Goal: Information Seeking & Learning: Understand process/instructions

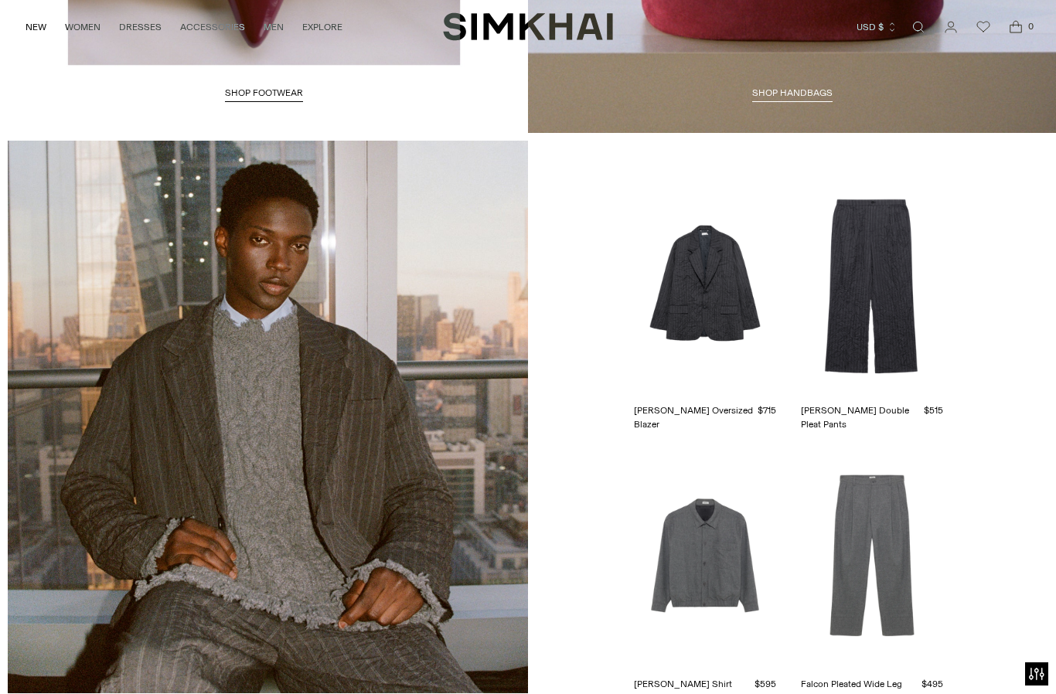
scroll to position [2852, 0]
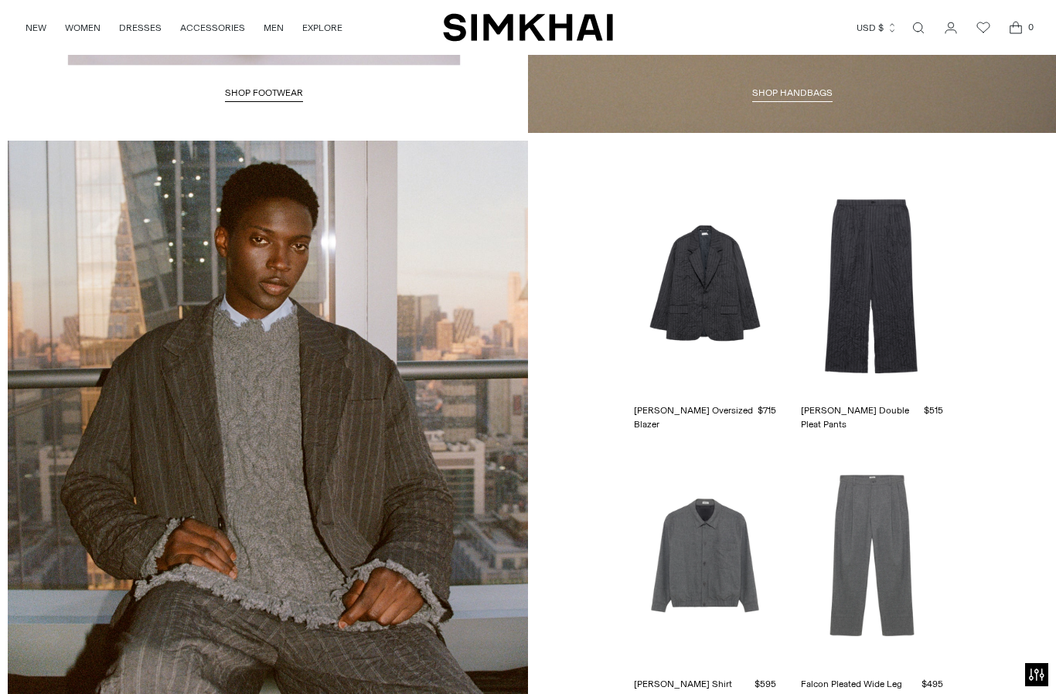
click at [954, 23] on icon "Go to the account page" at bounding box center [951, 27] width 22 height 15
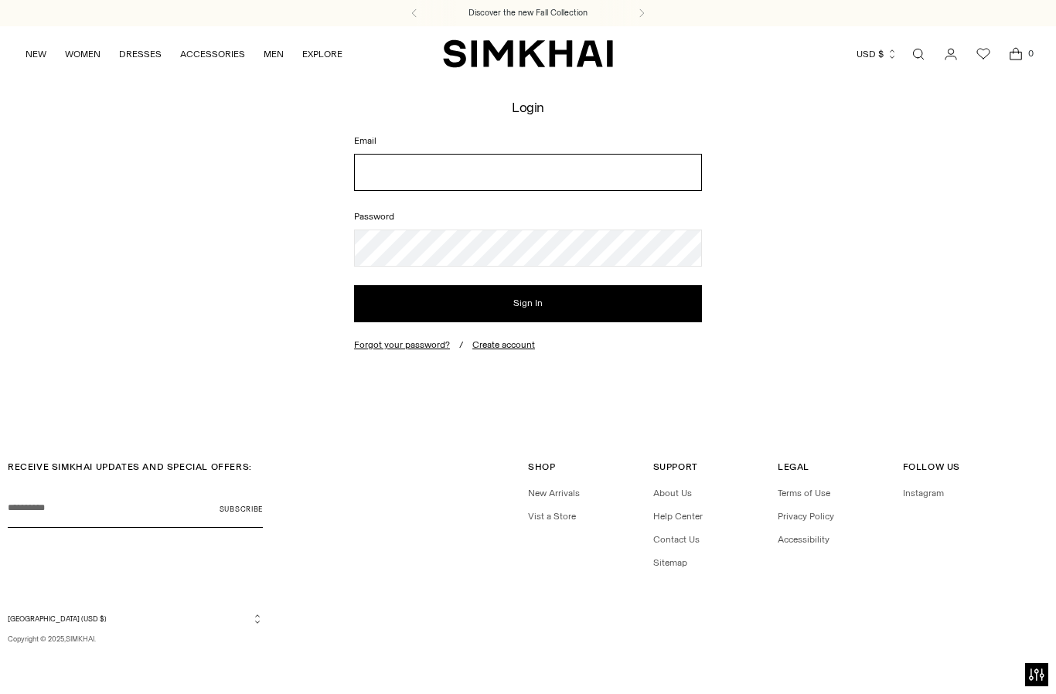
type input "**********"
click at [528, 303] on button "Sign In" at bounding box center [528, 303] width 348 height 37
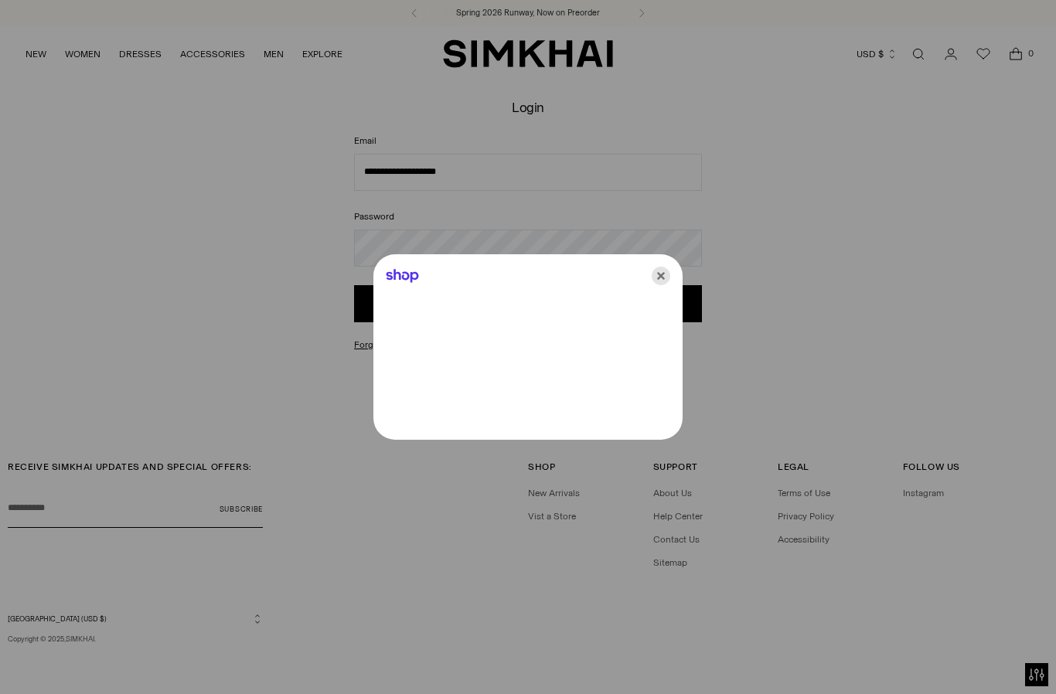
click at [656, 283] on icon "Close" at bounding box center [661, 276] width 19 height 19
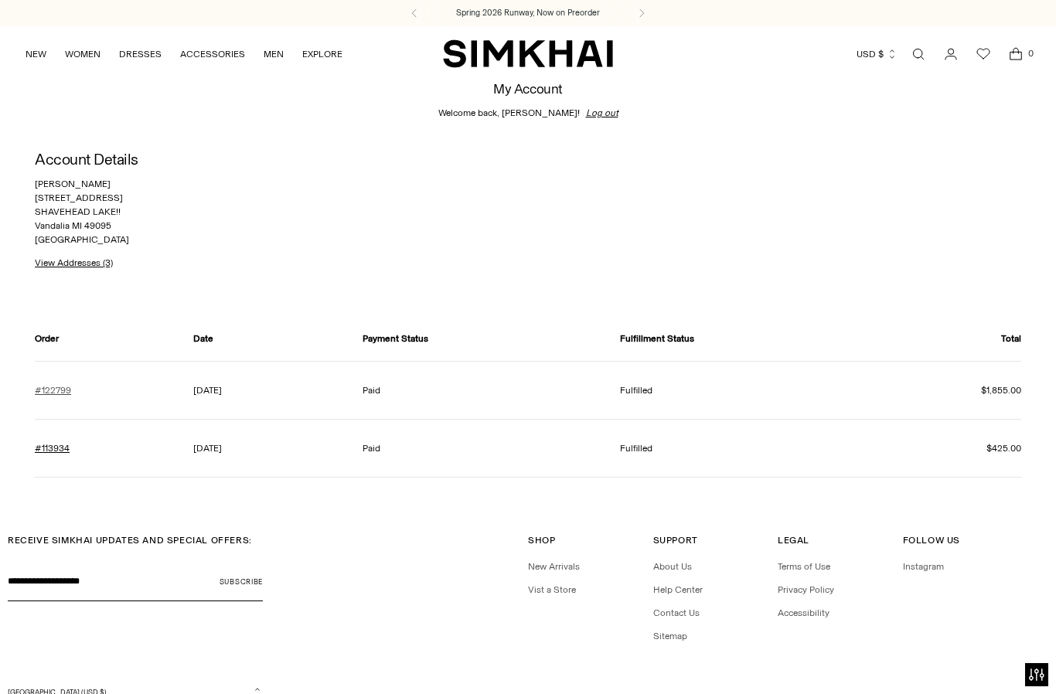
click at [58, 395] on link "#122799" at bounding box center [53, 390] width 36 height 14
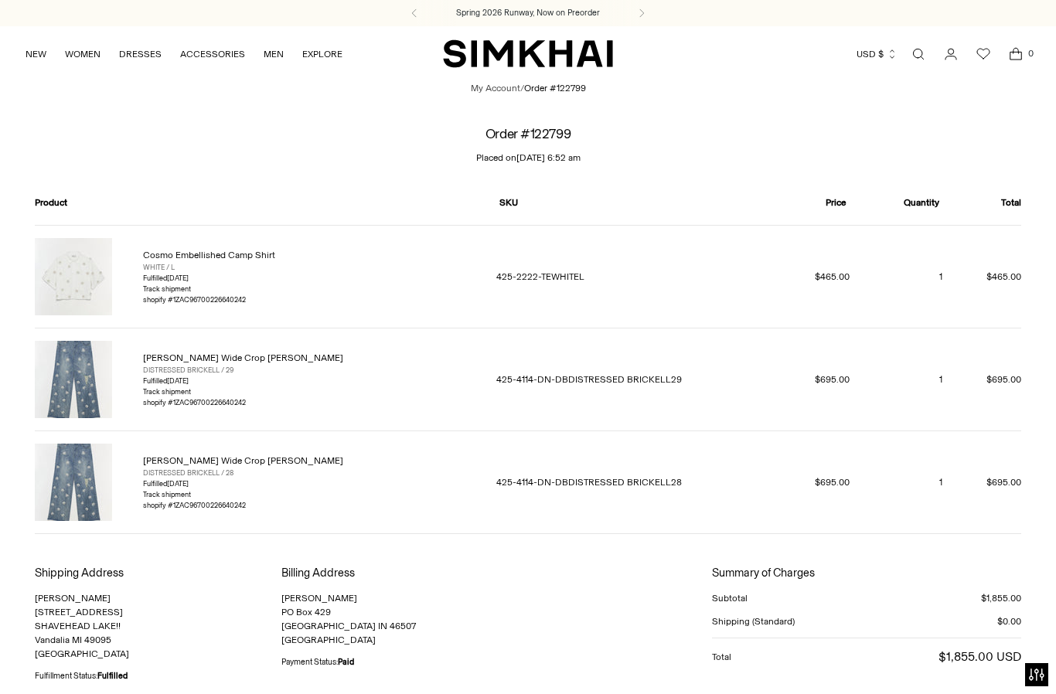
click at [952, 62] on span "Go to the account page" at bounding box center [951, 54] width 22 height 22
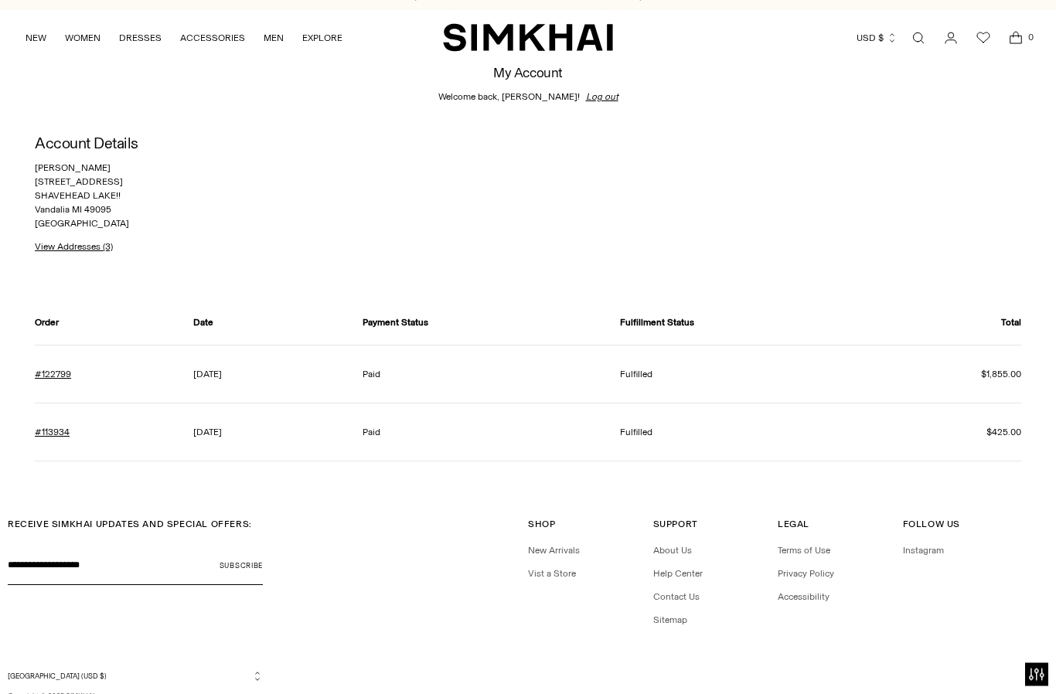
scroll to position [15, 0]
click at [673, 622] on link "Sitemap" at bounding box center [670, 620] width 34 height 11
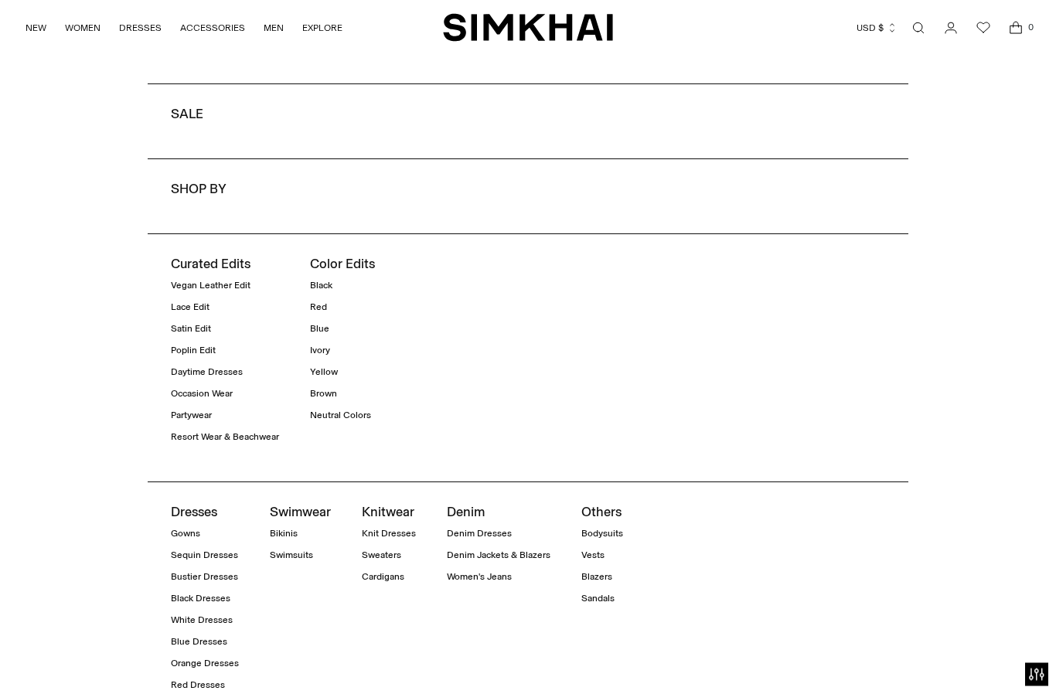
scroll to position [986, 0]
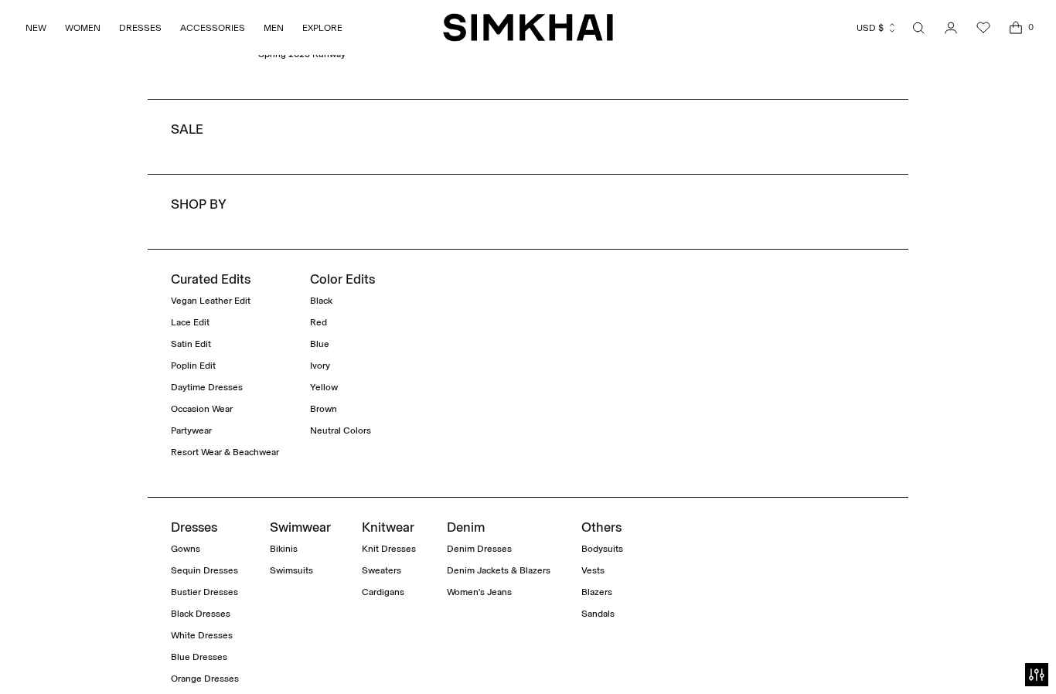
click at [924, 33] on icon "Open search modal" at bounding box center [918, 28] width 17 height 12
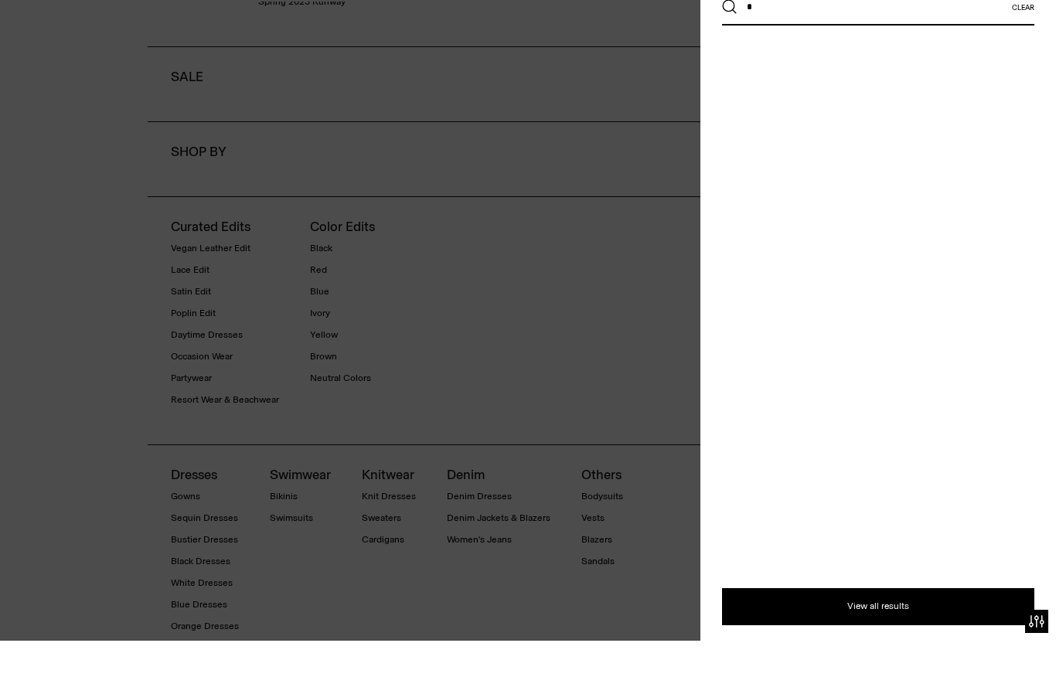
scroll to position [0, 0]
type input "******"
click at [730, 53] on button "Search" at bounding box center [729, 60] width 15 height 15
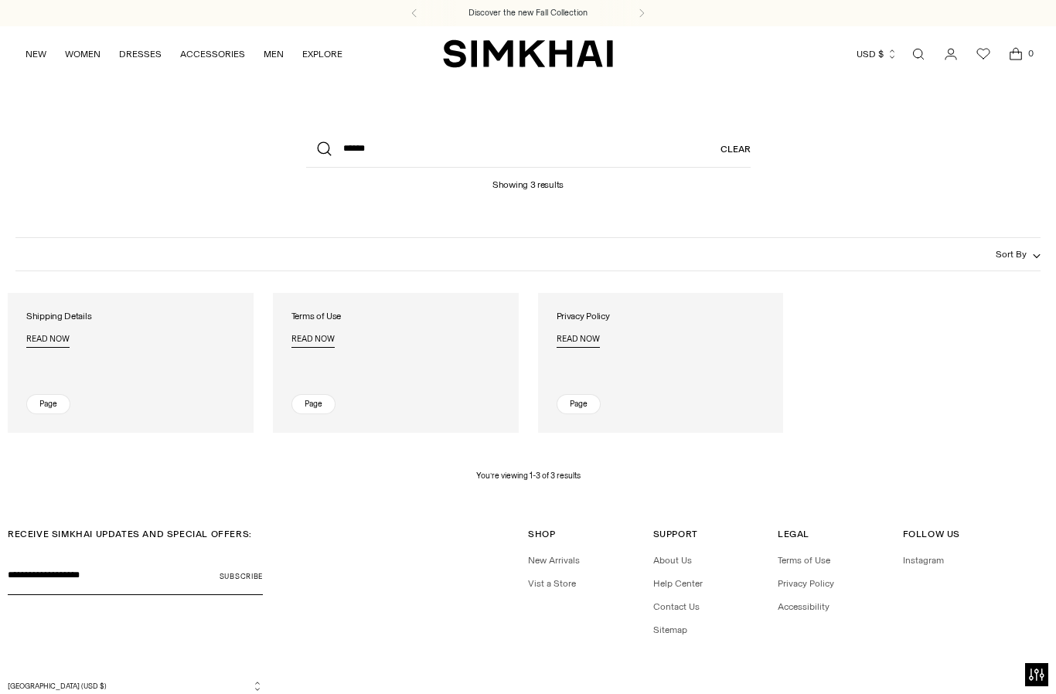
click at [313, 398] on div "Page" at bounding box center [313, 404] width 44 height 20
click at [57, 339] on span "Read now" at bounding box center [47, 340] width 43 height 10
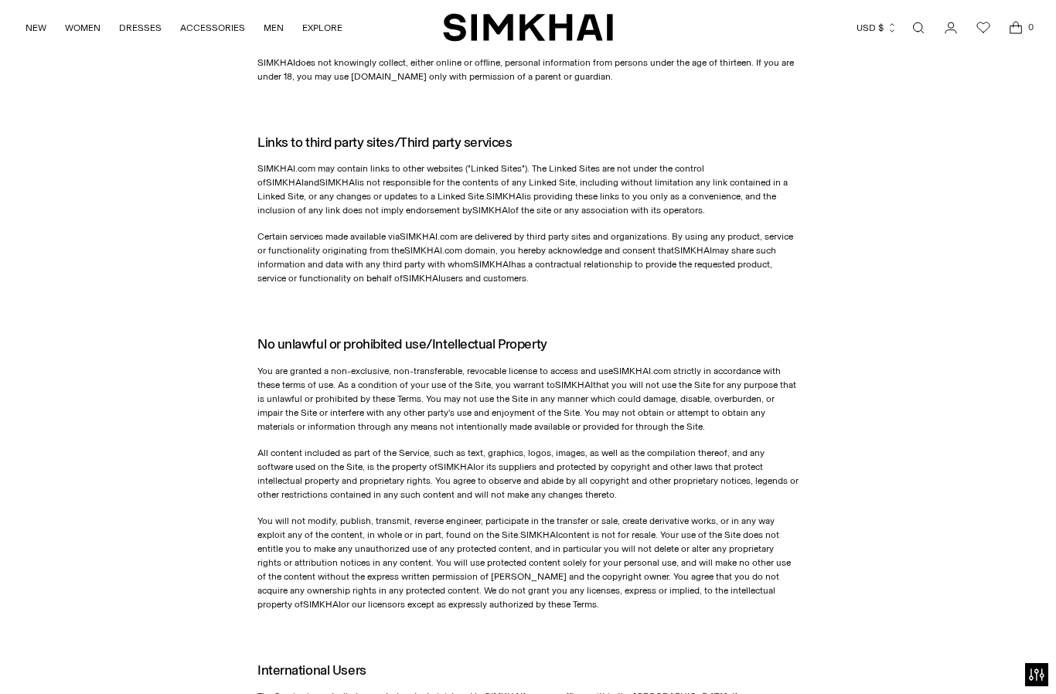
scroll to position [444, 0]
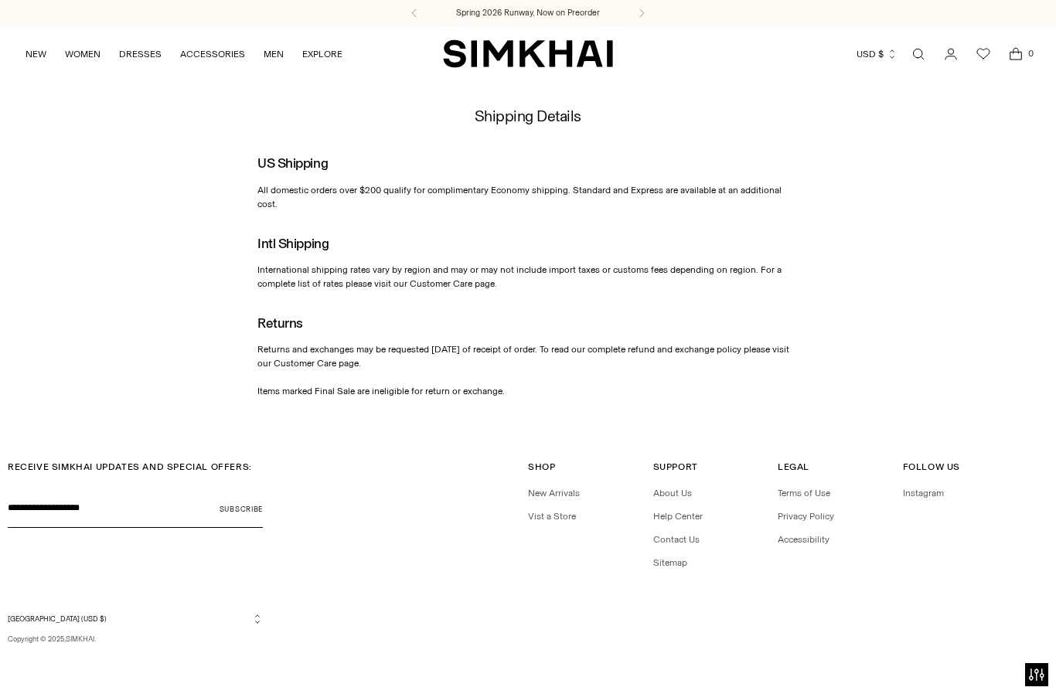
click at [341, 352] on span "Returns and exchanges may be requested within 14 days of receipt of order. To r…" at bounding box center [523, 370] width 532 height 53
click at [916, 63] on span "Open search modal" at bounding box center [918, 54] width 25 height 25
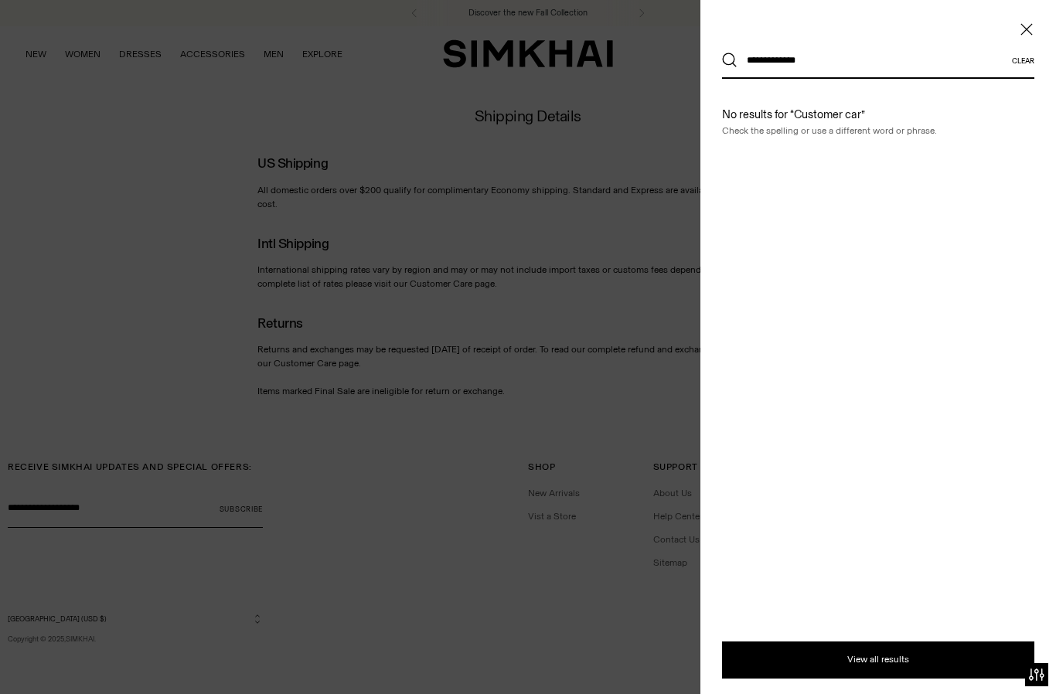
type input "**********"
click at [730, 60] on button "Search" at bounding box center [729, 60] width 15 height 15
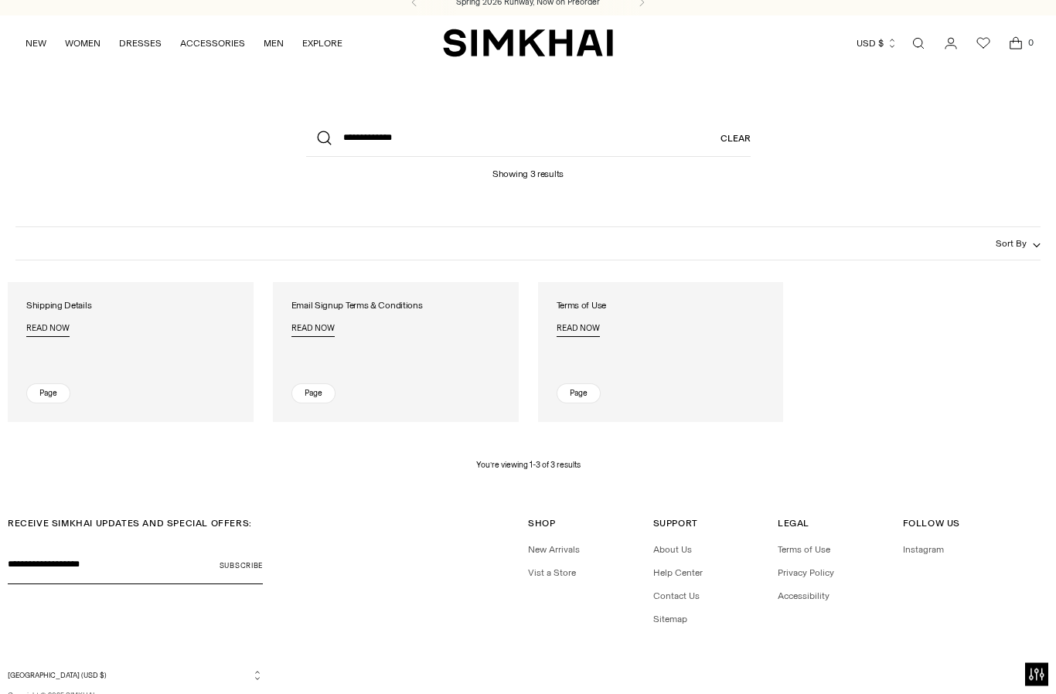
scroll to position [10, 0]
click at [60, 337] on span "Read now" at bounding box center [47, 332] width 43 height 14
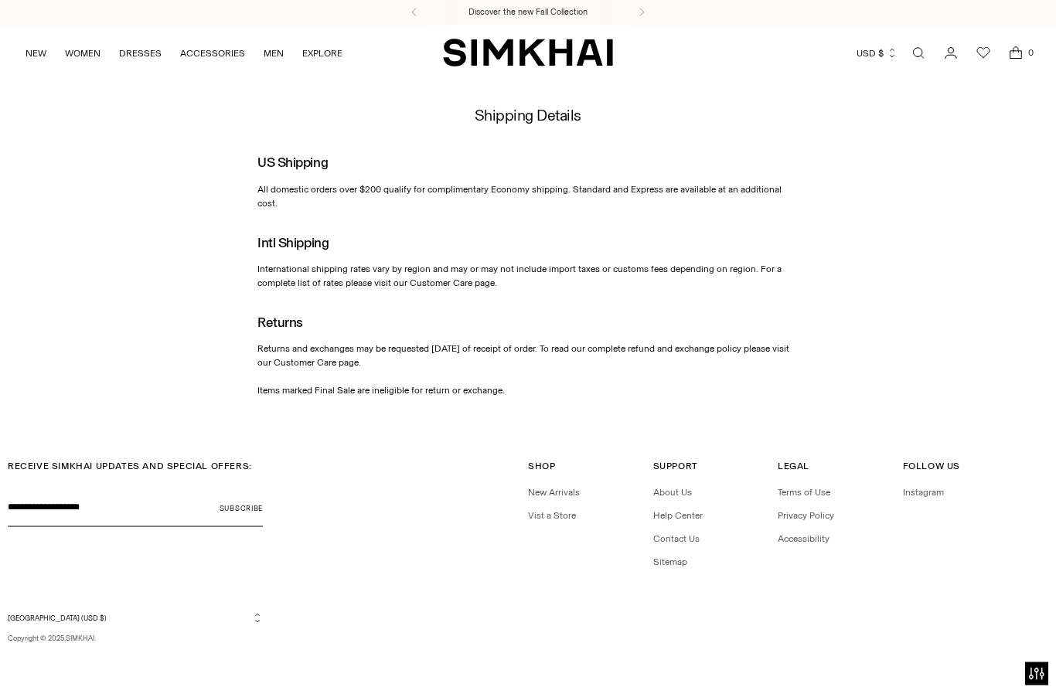
scroll to position [56, 0]
click at [686, 515] on link "Help Center" at bounding box center [677, 516] width 49 height 11
